Goal: Book appointment/travel/reservation

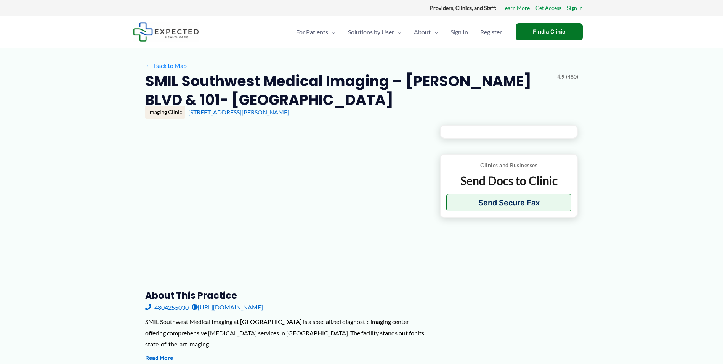
type input "**********"
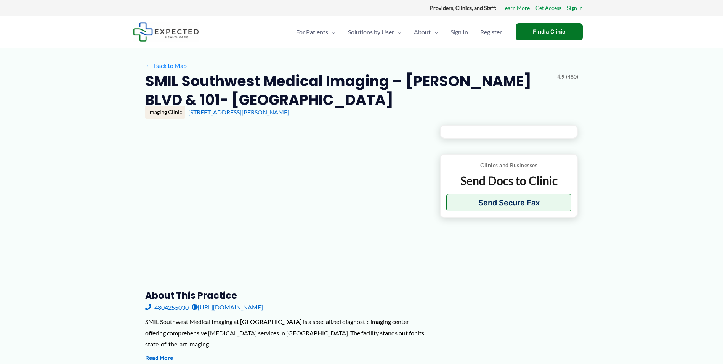
type input "**********"
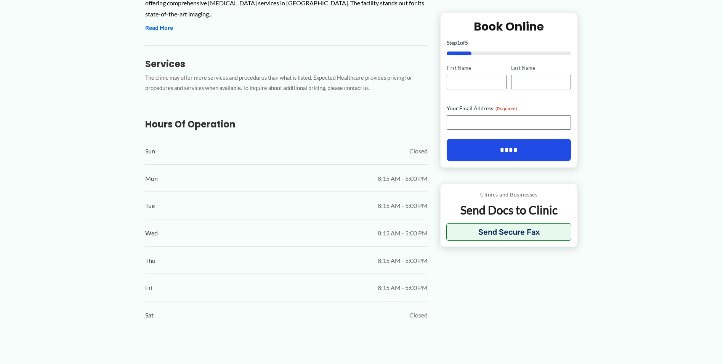
scroll to position [343, 0]
